Goal: Task Accomplishment & Management: Use online tool/utility

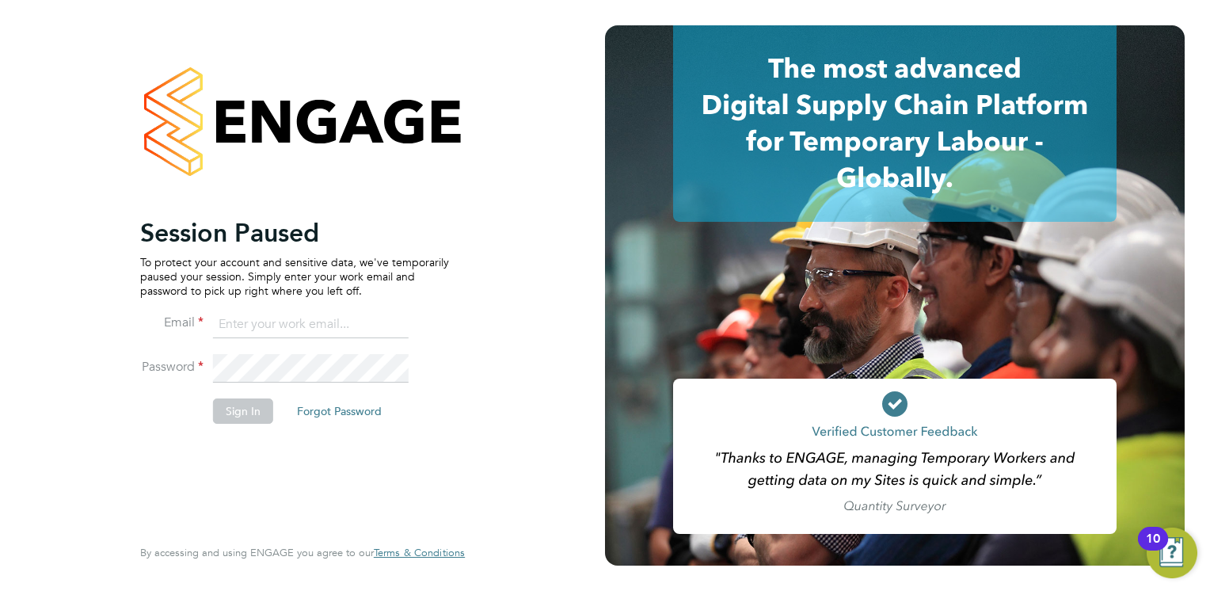
type input "[PERSON_NAME][EMAIL_ADDRESS][PERSON_NAME][DOMAIN_NAME]"
click at [250, 396] on li "Password" at bounding box center [294, 376] width 309 height 44
click at [232, 419] on button "Sign In" at bounding box center [243, 410] width 60 height 25
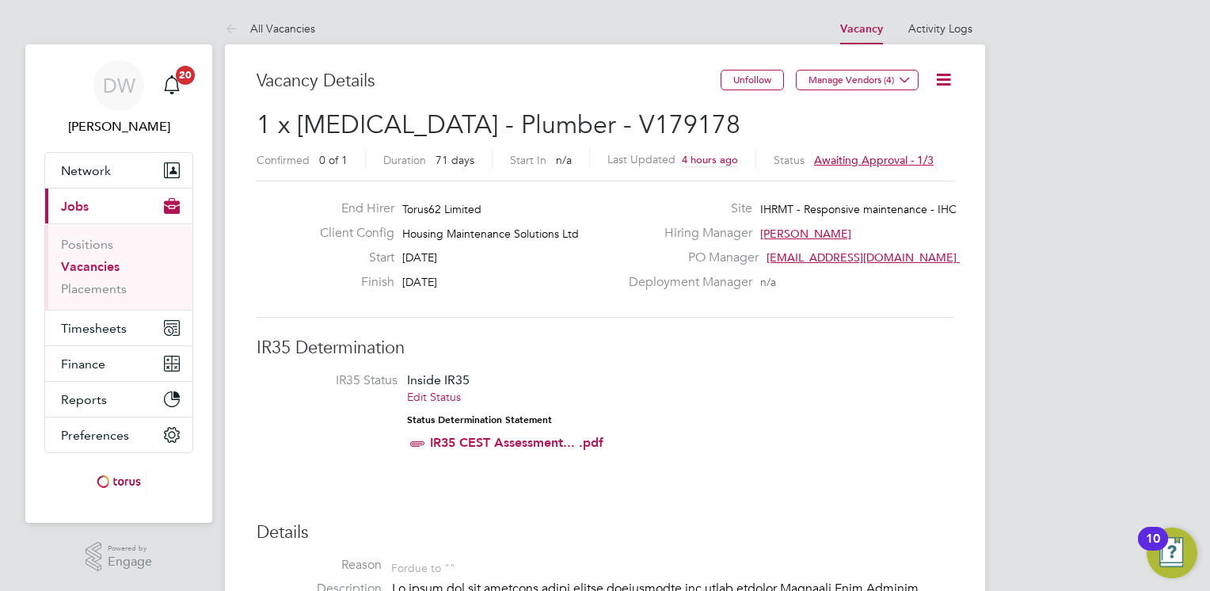
click at [82, 267] on link "Vacancies" at bounding box center [90, 266] width 59 height 15
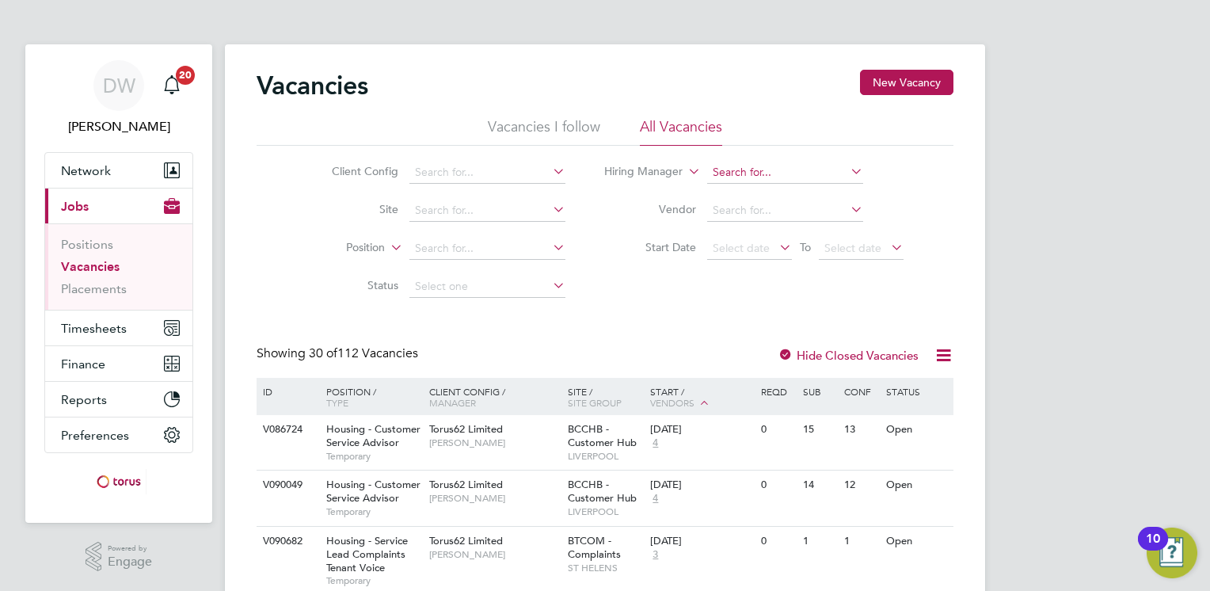
click at [750, 169] on input at bounding box center [785, 173] width 156 height 22
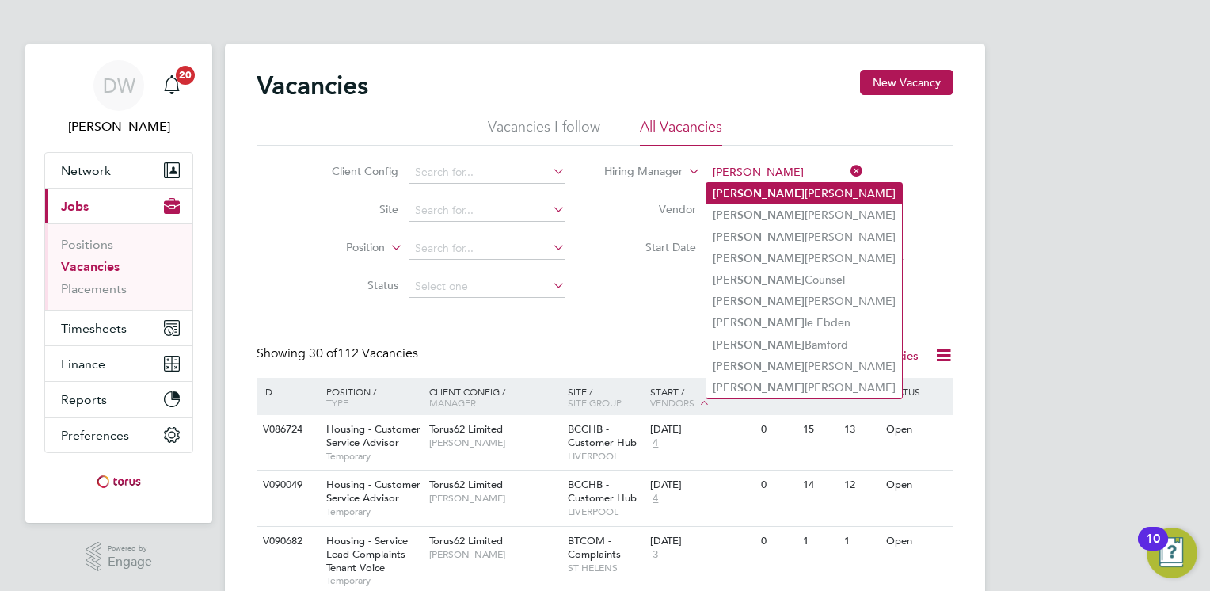
click at [766, 192] on li "Daniel Johnson" at bounding box center [804, 193] width 196 height 21
type input "Daniel Johnson"
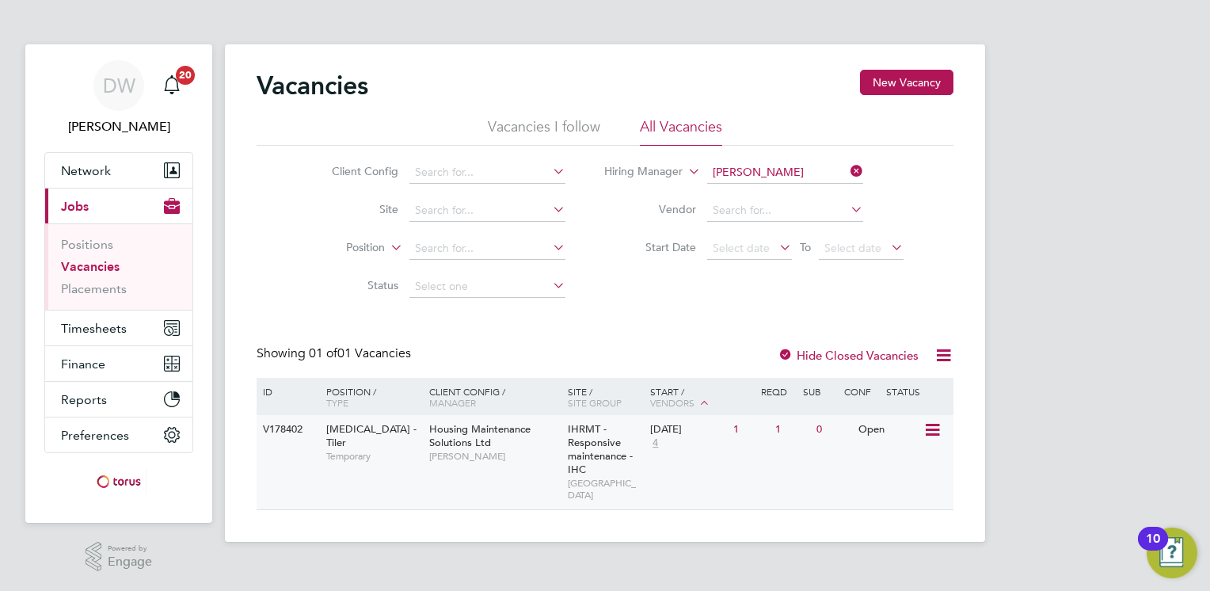
click at [474, 442] on span "Housing Maintenance Solutions Ltd" at bounding box center [479, 435] width 101 height 27
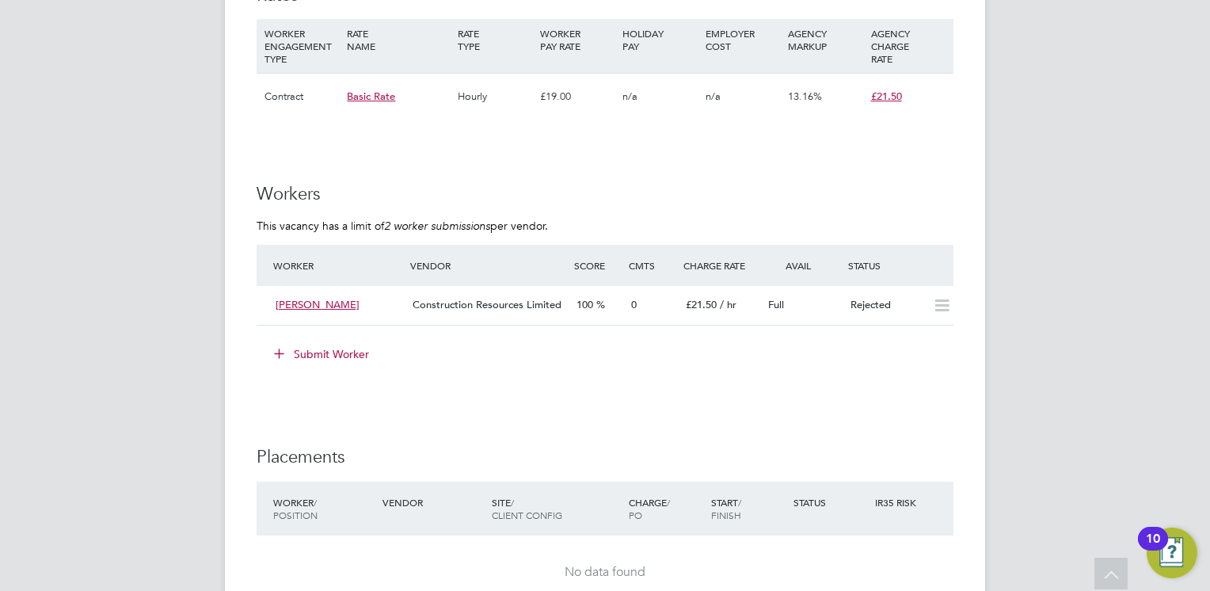
scroll to position [977, 0]
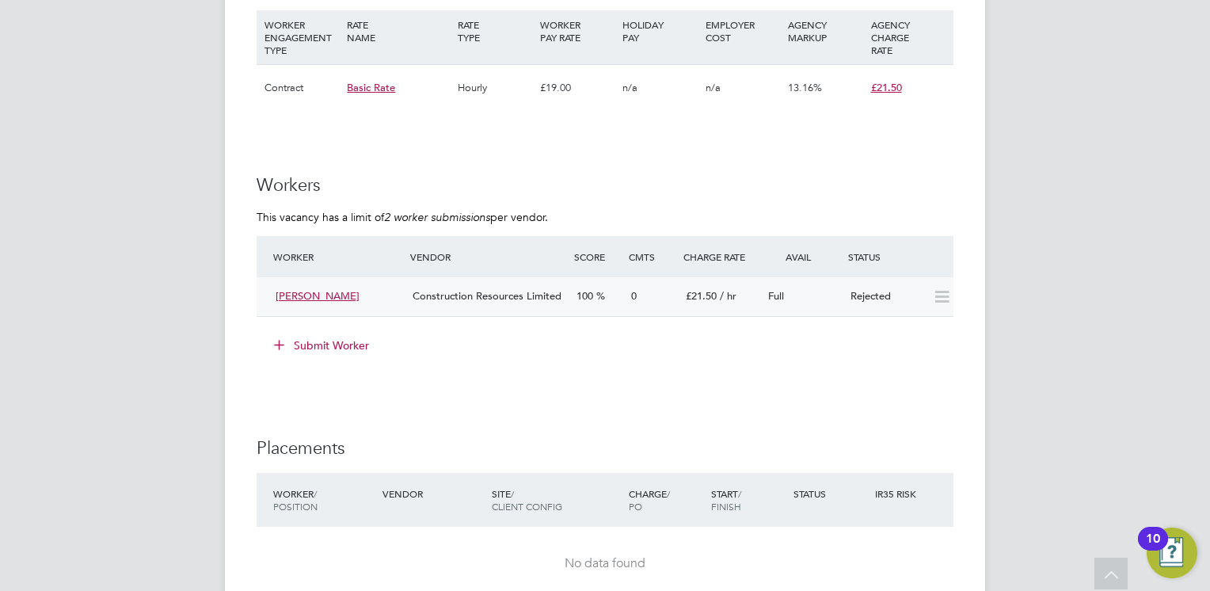
click at [939, 299] on icon at bounding box center [942, 297] width 20 height 13
click at [315, 294] on span "James Mckenzie" at bounding box center [318, 295] width 84 height 13
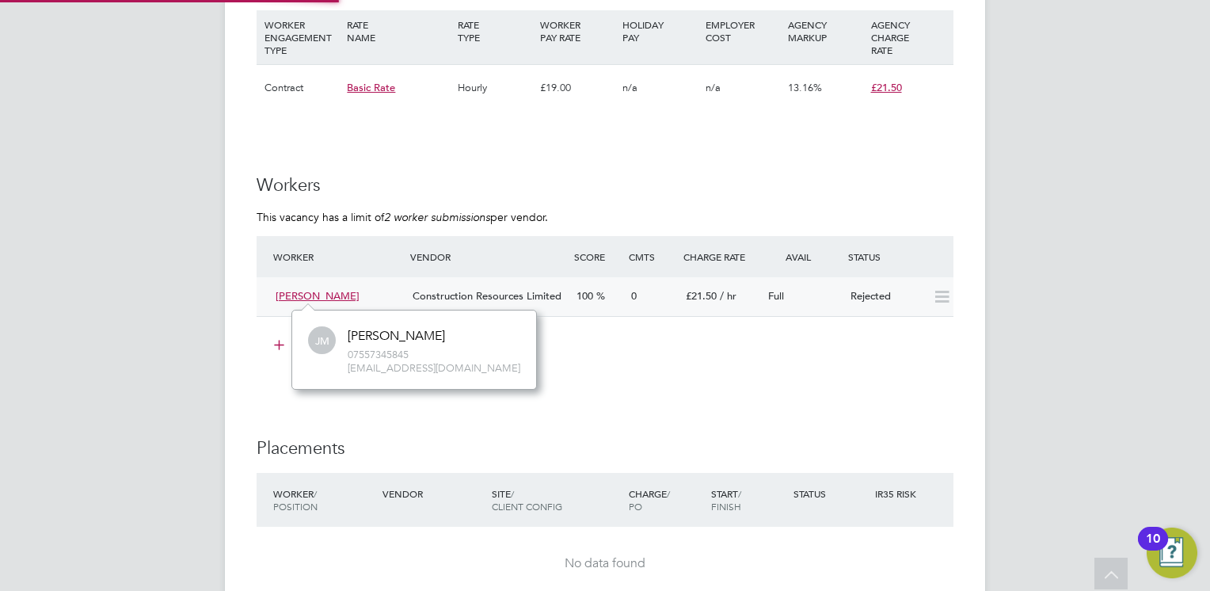
scroll to position [79, 238]
click at [569, 358] on li "Submit Worker" at bounding box center [605, 353] width 697 height 41
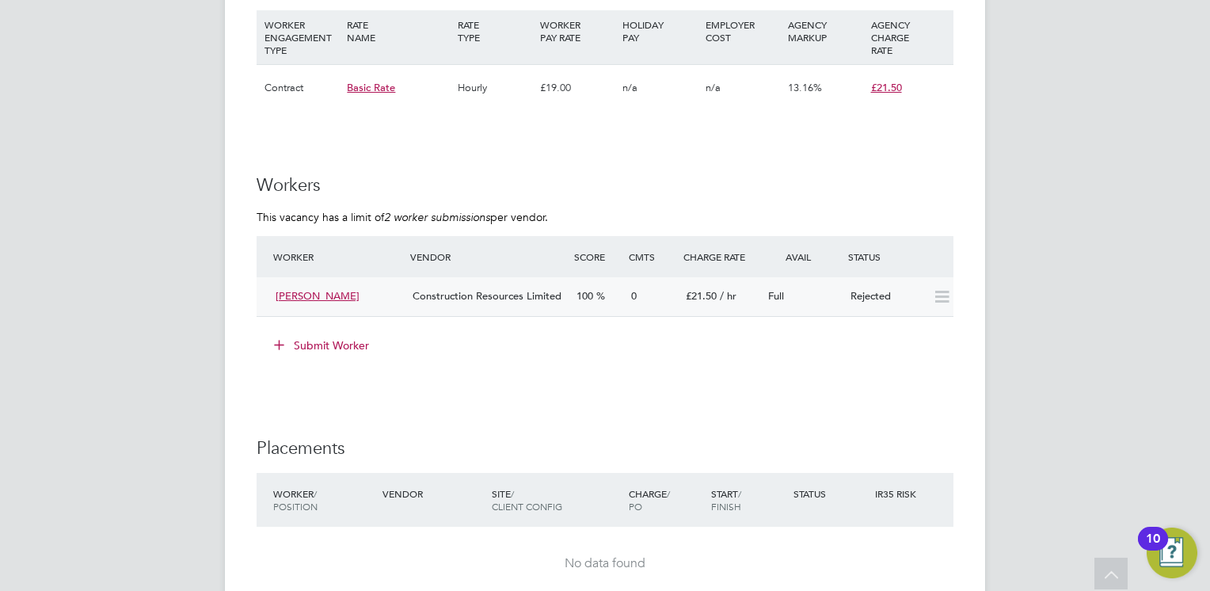
click at [295, 291] on span "James Mckenzie" at bounding box center [318, 295] width 84 height 13
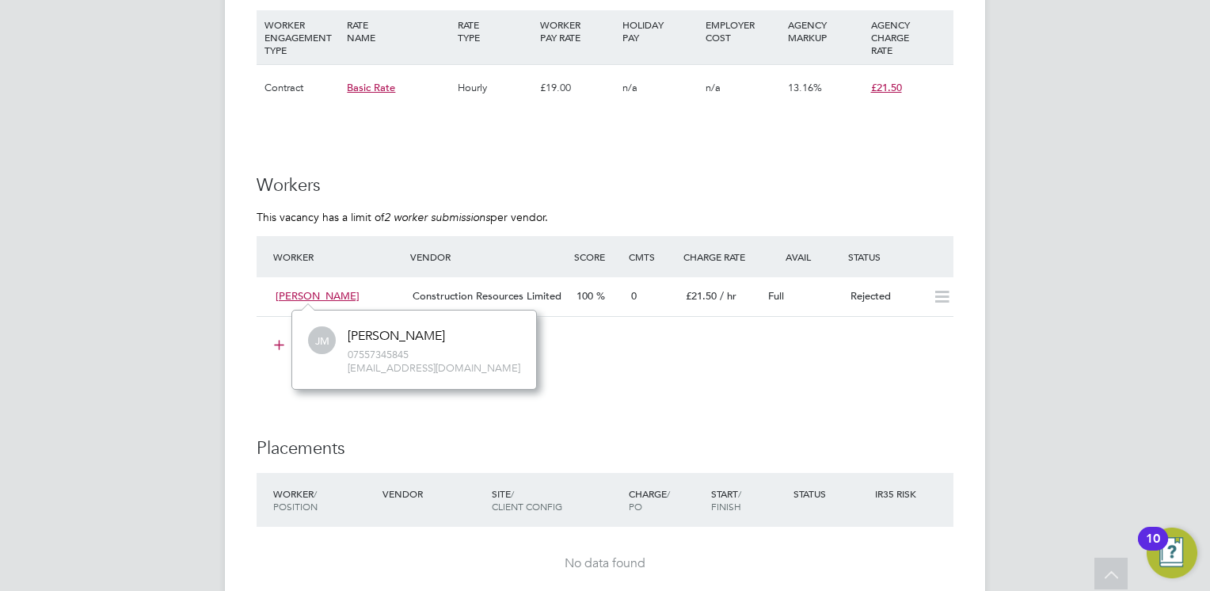
click at [389, 337] on div "James Mckenzie" at bounding box center [396, 336] width 97 height 17
click at [768, 420] on div "IR35 Determination IR35 Status Inside IR35 Edit Status Status Determination Sta…" at bounding box center [605, 379] width 697 height 2041
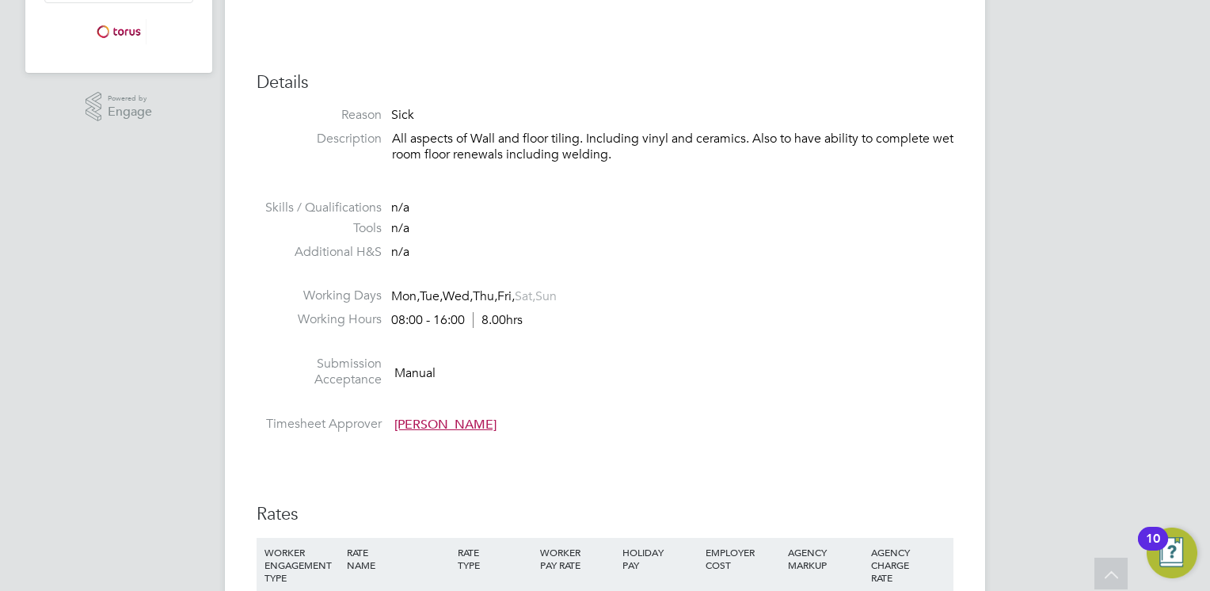
scroll to position [451, 0]
